Goal: Transaction & Acquisition: Purchase product/service

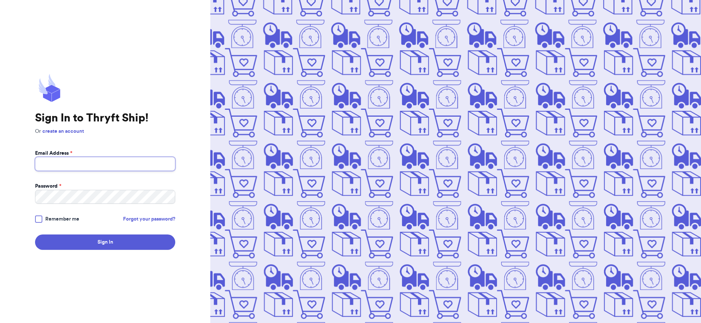
type input "[EMAIL_ADDRESS][DOMAIN_NAME]"
click at [118, 245] on button "Sign In" at bounding box center [105, 241] width 140 height 15
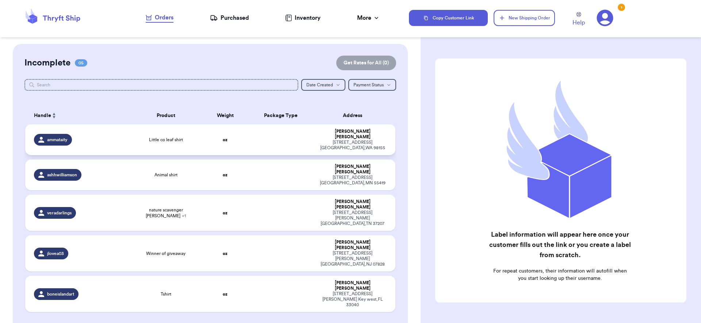
click at [203, 155] on td "oz" at bounding box center [225, 139] width 45 height 31
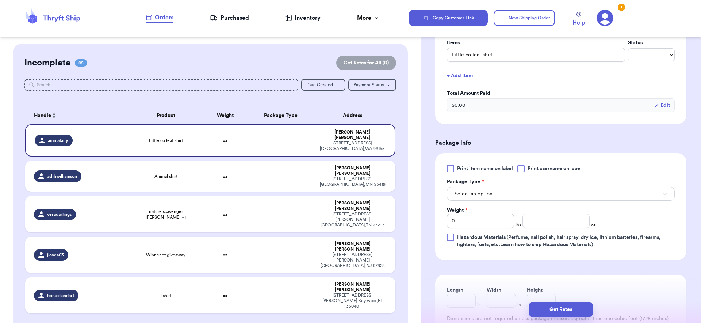
scroll to position [269, 0]
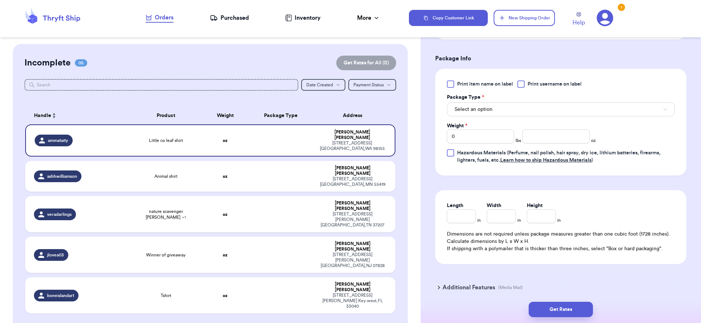
click at [496, 113] on button "Select an option" at bounding box center [561, 109] width 228 height 14
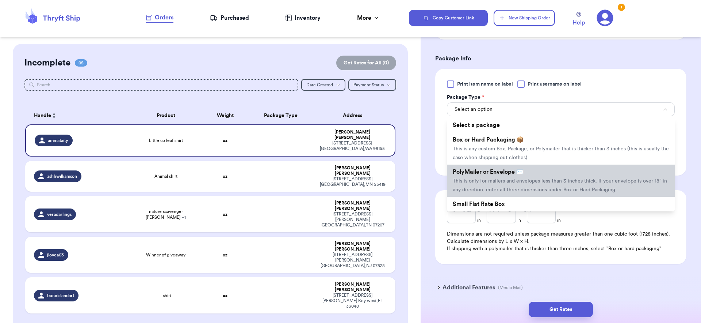
click at [496, 182] on span "This is only for mailers and envelopes less than 3 inches thick. If your envelo…" at bounding box center [560, 185] width 214 height 14
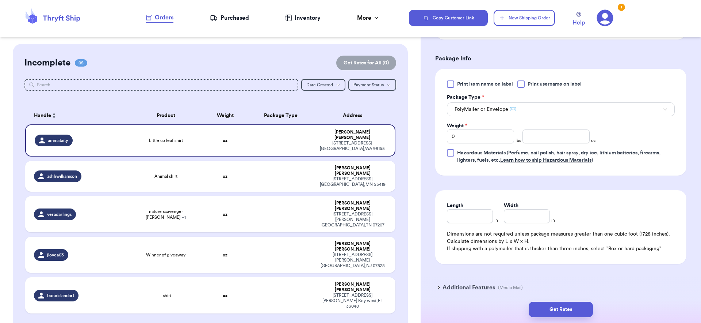
click at [490, 145] on div "Print item name on label Print username on label Package Type * PolyMailer or E…" at bounding box center [561, 121] width 228 height 83
click at [580, 132] on input "number" at bounding box center [556, 136] width 67 height 14
type input "5"
click at [477, 221] on input "Length" at bounding box center [470, 216] width 46 height 14
type input "8"
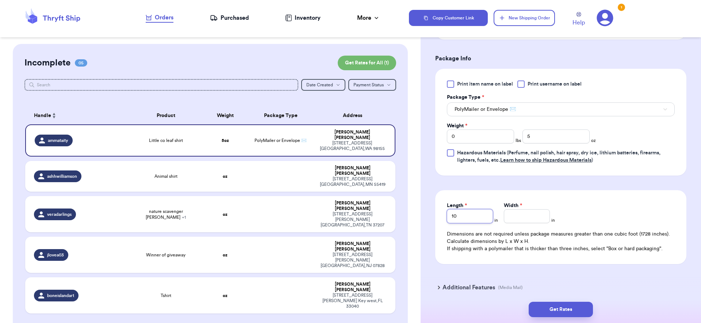
type input "10"
click at [518, 218] on input "Width *" at bounding box center [527, 216] width 46 height 14
type input "8"
click at [564, 311] on button "Get Rates" at bounding box center [561, 308] width 64 height 15
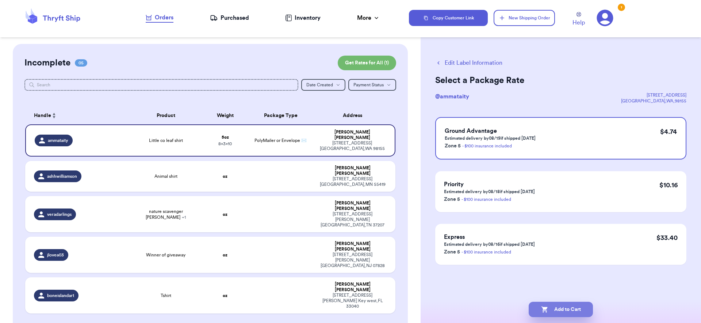
click at [569, 304] on button "Add to Cart" at bounding box center [561, 308] width 64 height 15
checkbox input "true"
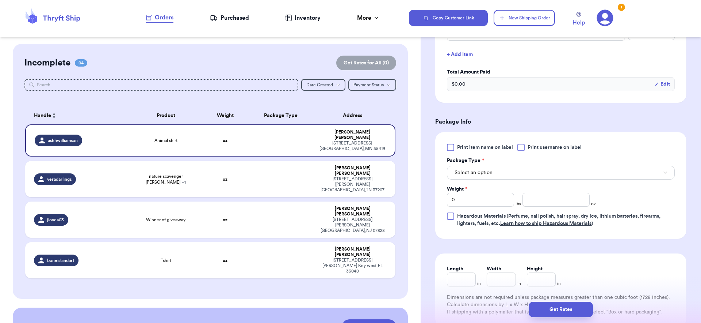
click at [498, 175] on button "Select an option" at bounding box center [561, 172] width 228 height 14
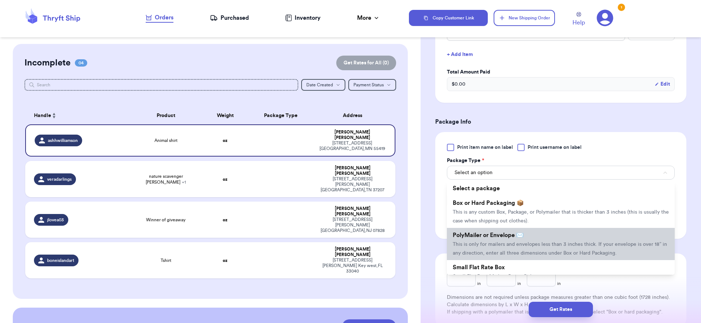
click at [490, 230] on li "PolyMailer or Envelope ✉️ This is only for mailers and envelopes less than 3 in…" at bounding box center [561, 244] width 228 height 32
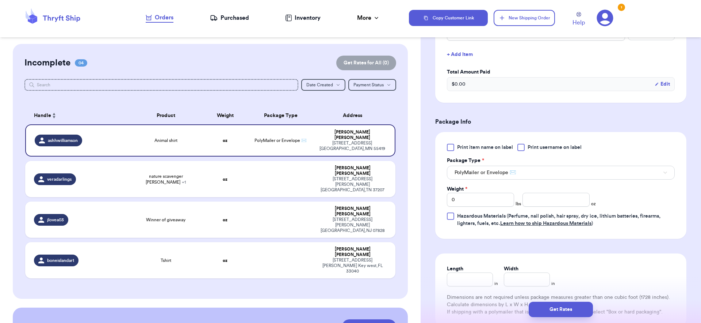
scroll to position [207, 0]
click at [490, 196] on input "0" at bounding box center [480, 198] width 67 height 14
click at [553, 196] on input "number" at bounding box center [556, 198] width 67 height 14
type input "5"
click at [468, 286] on div "Length in Width in Dimensions are not required unless package measures greater …" at bounding box center [560, 289] width 251 height 74
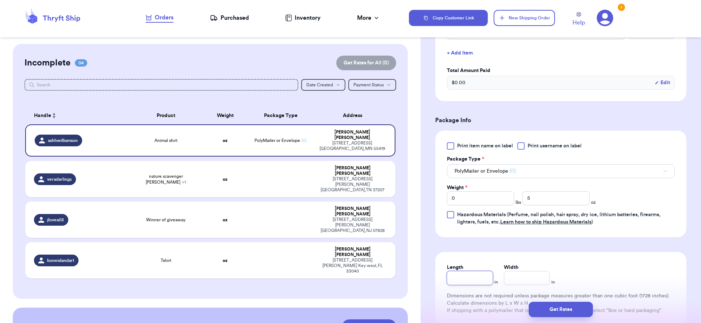
click at [475, 277] on input "Length" at bounding box center [470, 278] width 46 height 14
type input "10"
click at [520, 277] on input "Width *" at bounding box center [527, 278] width 46 height 14
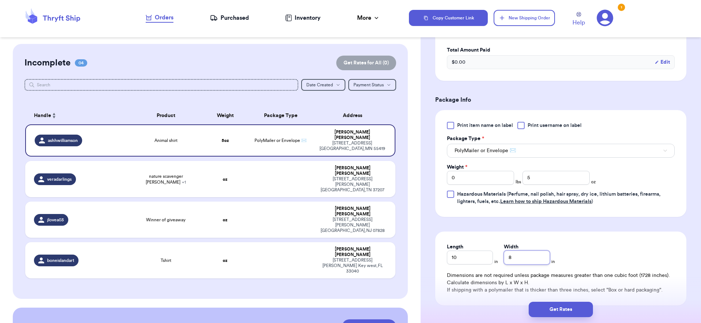
scroll to position [301, 0]
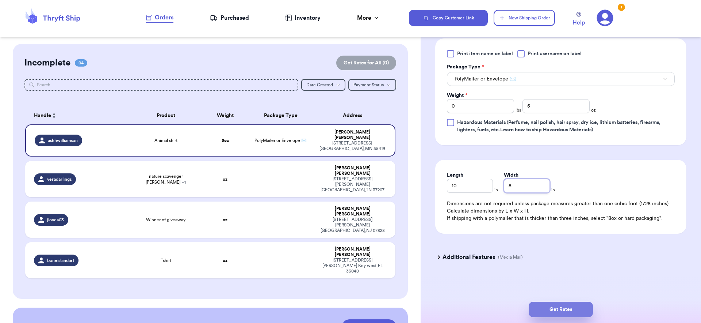
type input "8"
click at [559, 304] on button "Get Rates" at bounding box center [561, 308] width 64 height 15
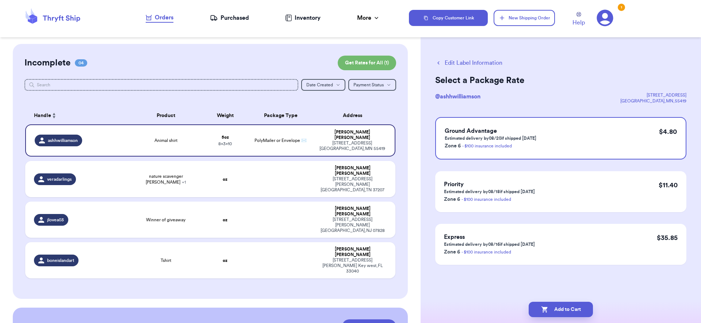
scroll to position [0, 0]
click at [560, 310] on button "Add to Cart" at bounding box center [561, 308] width 64 height 15
checkbox input "true"
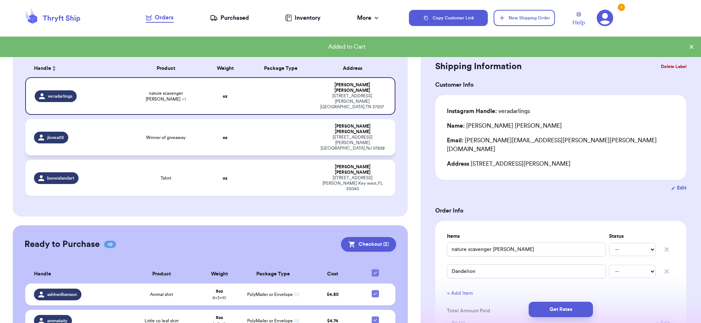
scroll to position [49, 0]
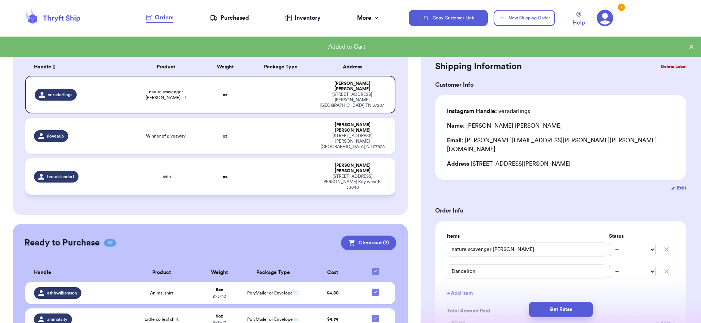
click at [247, 194] on td at bounding box center [280, 176] width 67 height 36
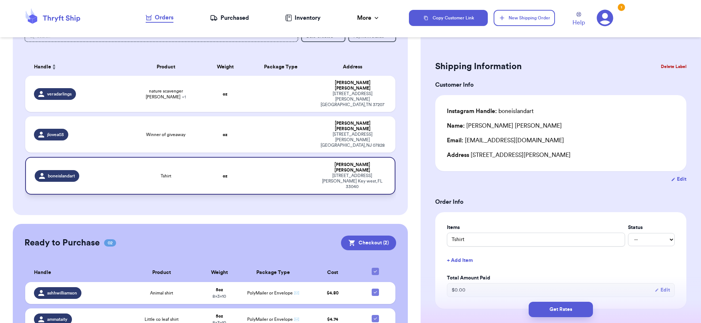
type input "Tshirt"
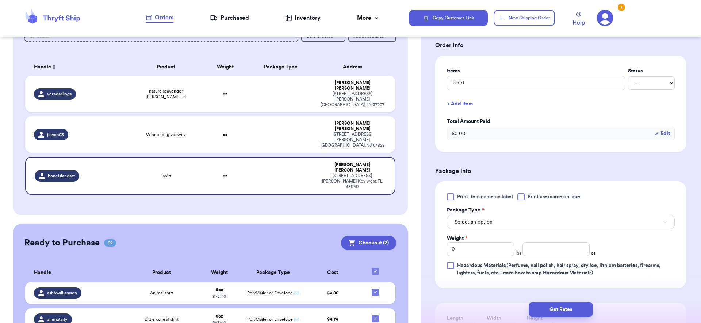
scroll to position [212, 0]
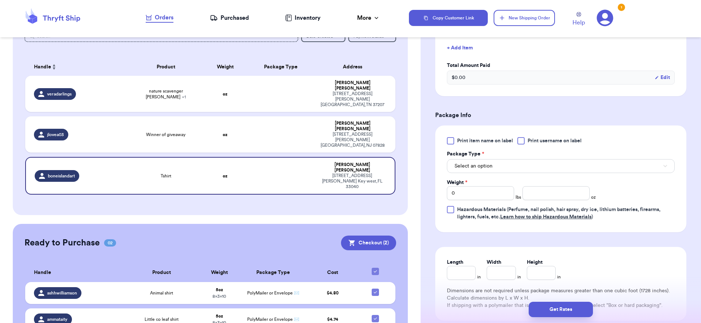
click at [535, 165] on button "Select an option" at bounding box center [561, 166] width 228 height 14
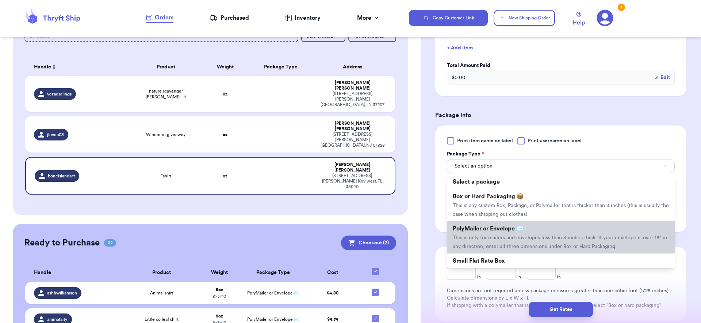
click at [498, 231] on span "PolyMailer or Envelope ✉️" at bounding box center [488, 228] width 71 height 6
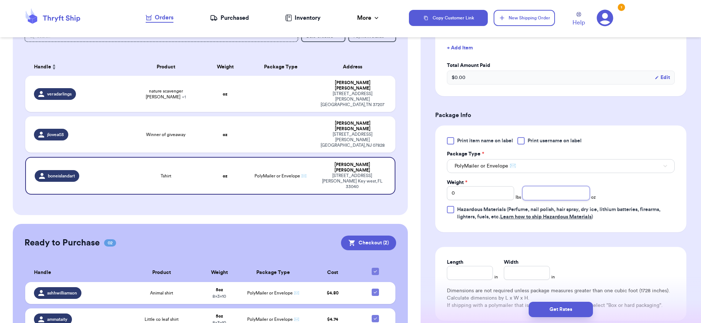
click at [536, 199] on input "number" at bounding box center [556, 193] width 67 height 14
type input "5"
drag, startPoint x: 477, startPoint y: 264, endPoint x: 478, endPoint y: 267, distance: 3.7
click at [477, 264] on div "Length" at bounding box center [470, 260] width 46 height 7
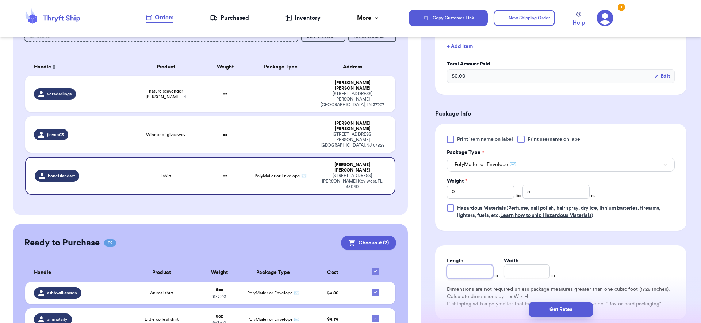
click at [478, 267] on input "Length" at bounding box center [470, 271] width 46 height 14
type input "10"
click at [545, 273] on input "Width *" at bounding box center [527, 271] width 46 height 14
type input "8"
click at [547, 306] on button "Get Rates" at bounding box center [561, 308] width 64 height 15
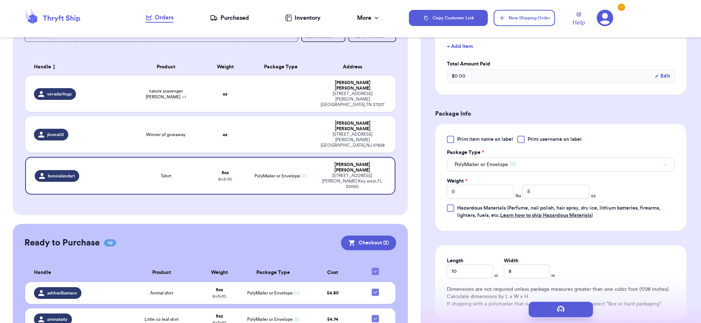
scroll to position [0, 0]
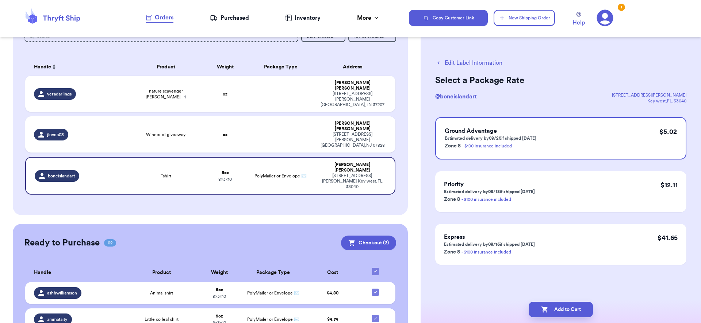
click at [475, 62] on button "Edit Label Information" at bounding box center [468, 62] width 67 height 9
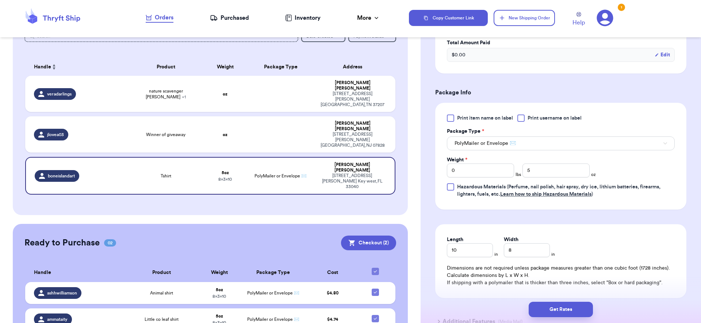
scroll to position [233, 0]
click at [544, 171] on input "5" at bounding box center [556, 172] width 67 height 14
type input "4"
click at [578, 308] on button "Get Rates" at bounding box center [561, 308] width 64 height 15
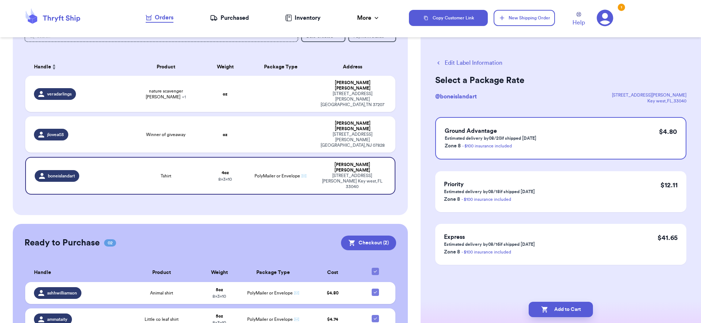
scroll to position [0, 0]
click at [567, 304] on button "Add to Cart" at bounding box center [561, 308] width 64 height 15
checkbox input "true"
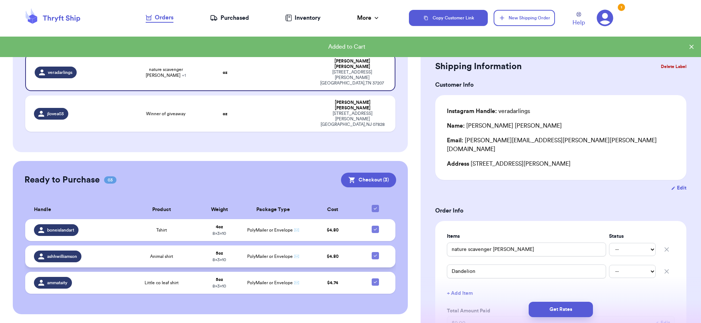
scroll to position [260, 0]
click at [341, 172] on button "Checkout ( 3 )" at bounding box center [368, 179] width 55 height 15
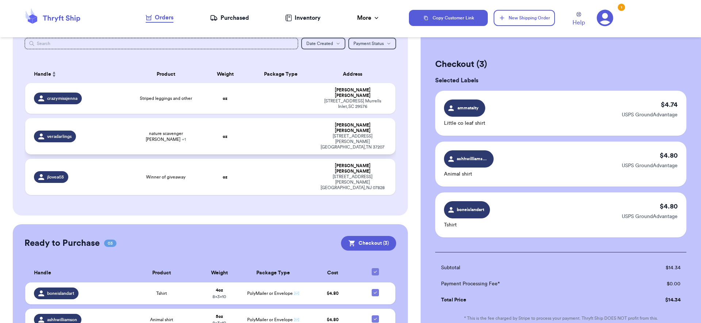
scroll to position [1, 0]
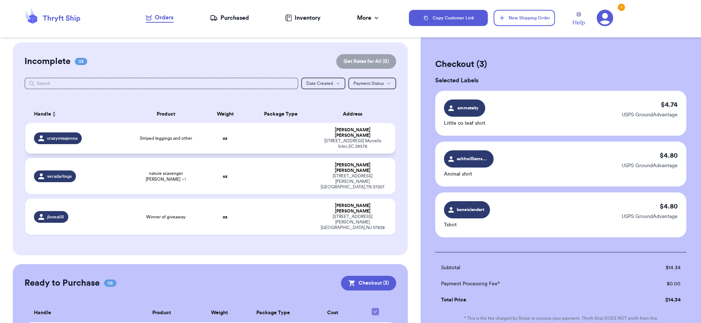
click at [103, 138] on div "crazymissjenna" at bounding box center [79, 138] width 91 height 12
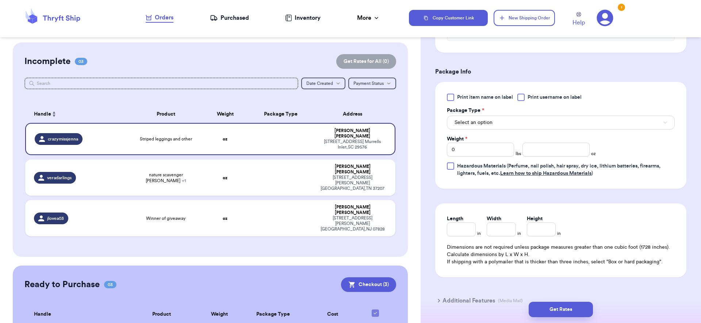
scroll to position [195, 0]
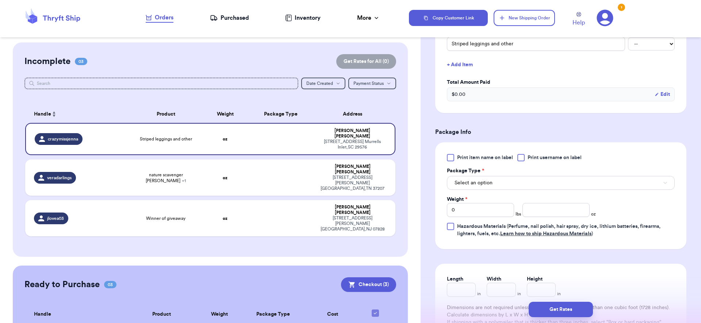
click at [486, 180] on button "Select an option" at bounding box center [561, 183] width 228 height 14
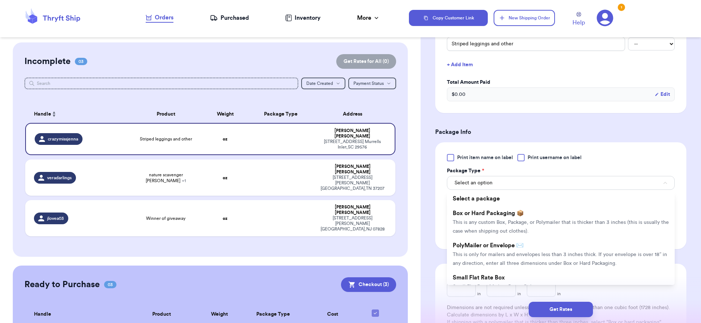
click at [481, 248] on span "PolyMailer or Envelope ✉️" at bounding box center [488, 245] width 71 height 6
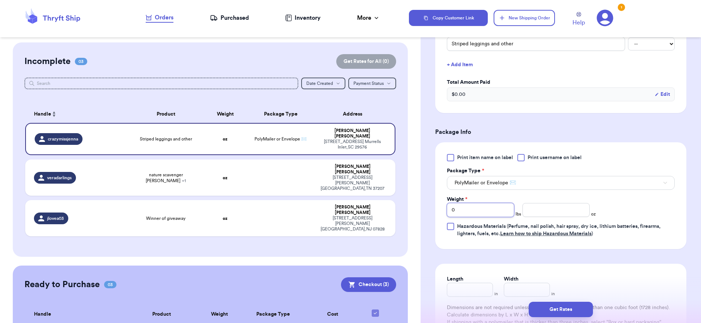
click at [497, 212] on input "0" at bounding box center [480, 210] width 67 height 14
click at [496, 211] on input "0" at bounding box center [480, 210] width 67 height 14
type input "1"
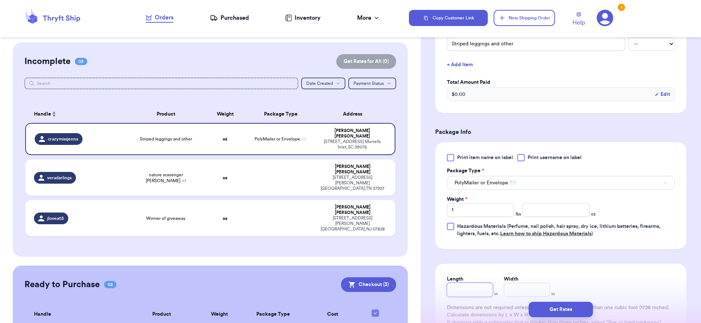
click at [473, 290] on input "Length" at bounding box center [470, 289] width 46 height 14
type input "1"
type input "10"
click at [530, 282] on div "Width *" at bounding box center [527, 278] width 46 height 7
click at [528, 290] on input "Width *" at bounding box center [527, 289] width 46 height 14
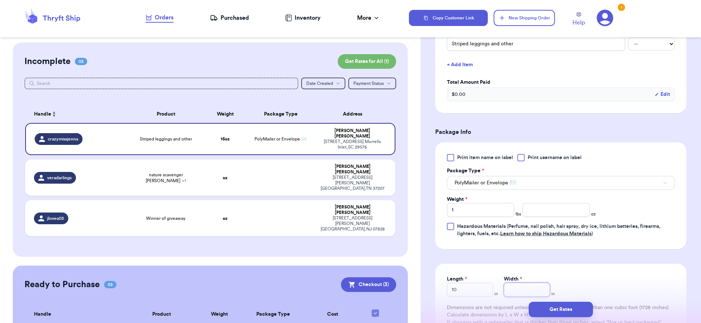
type input "8"
click at [571, 311] on button "Get Rates" at bounding box center [561, 308] width 64 height 15
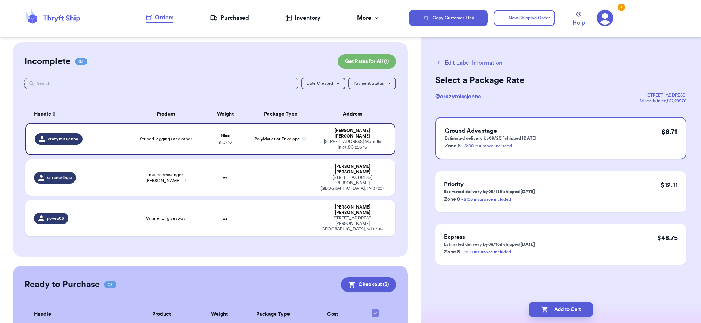
click at [476, 61] on button "Edit Label Information" at bounding box center [468, 62] width 67 height 9
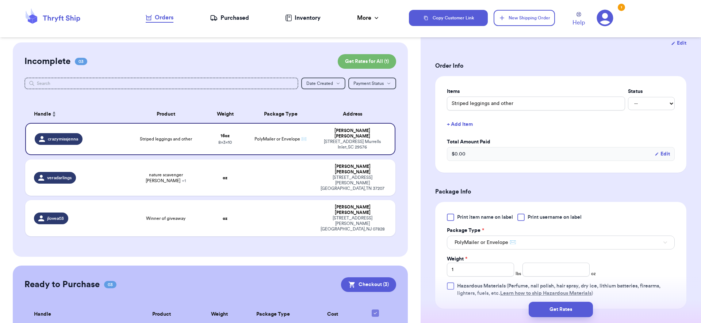
scroll to position [219, 0]
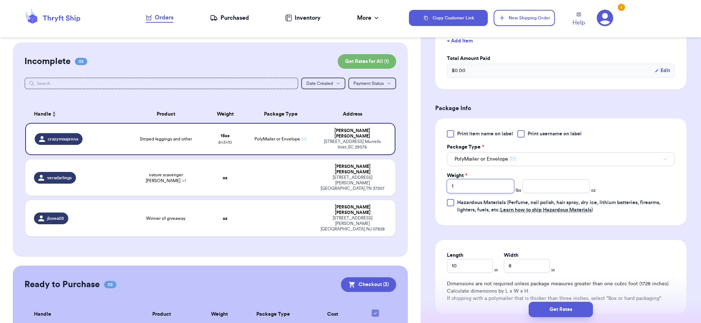
click at [474, 192] on input "1" at bounding box center [480, 186] width 67 height 14
click at [546, 185] on input "number" at bounding box center [556, 186] width 67 height 14
type input "12"
click at [553, 315] on button "Get Rates" at bounding box center [561, 308] width 64 height 15
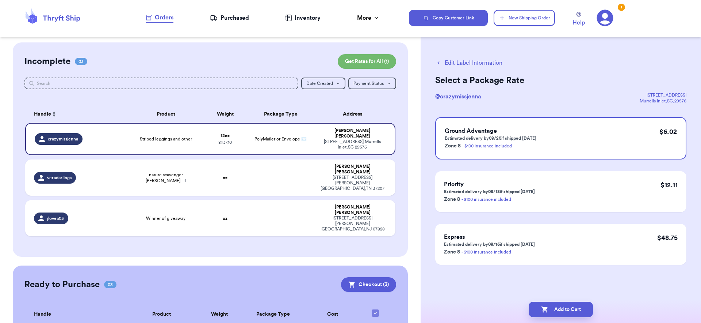
scroll to position [0, 0]
click at [569, 308] on button "Add to Cart" at bounding box center [561, 308] width 64 height 15
checkbox input "true"
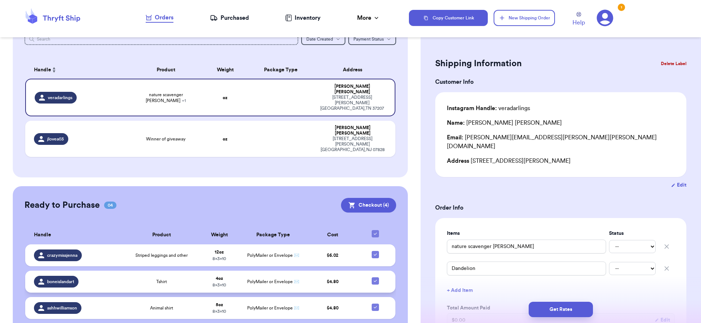
scroll to position [75, 0]
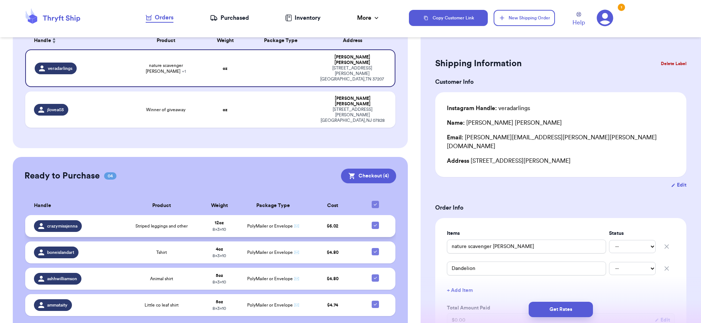
click at [170, 223] on span "Striped leggings and other" at bounding box center [162, 226] width 52 height 6
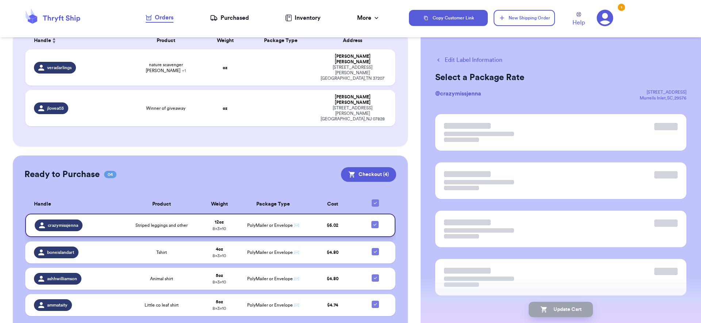
scroll to position [0, 0]
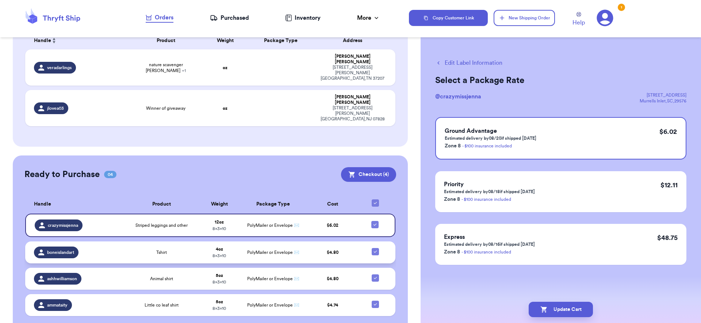
click at [169, 241] on td "Tshirt" at bounding box center [162, 252] width 72 height 22
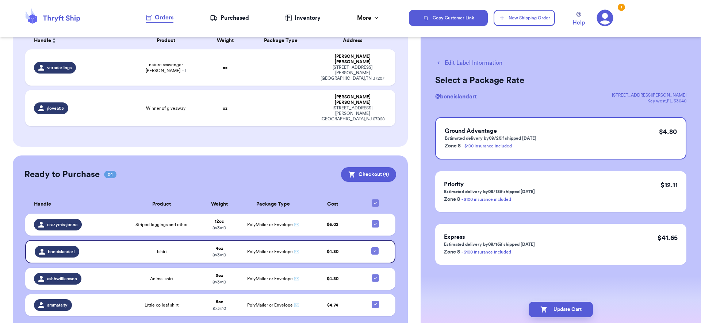
click at [166, 249] on table "Handle Product Weight Package Type Cost crazymissjenna Striped leggings and oth…" at bounding box center [210, 257] width 372 height 134
click at [168, 275] on span "Animal shirt" at bounding box center [161, 278] width 23 height 6
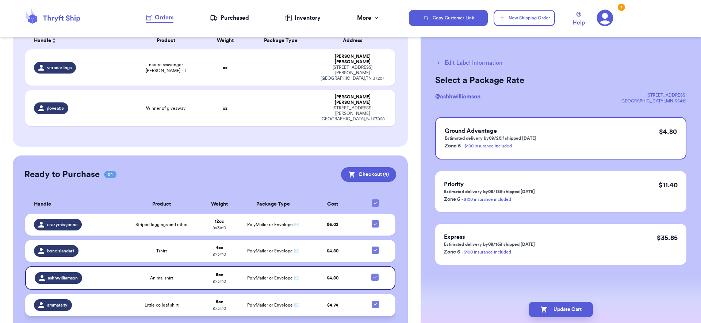
click at [175, 302] on span "Little co leaf shirt" at bounding box center [162, 305] width 34 height 6
